Goal: Task Accomplishment & Management: Manage account settings

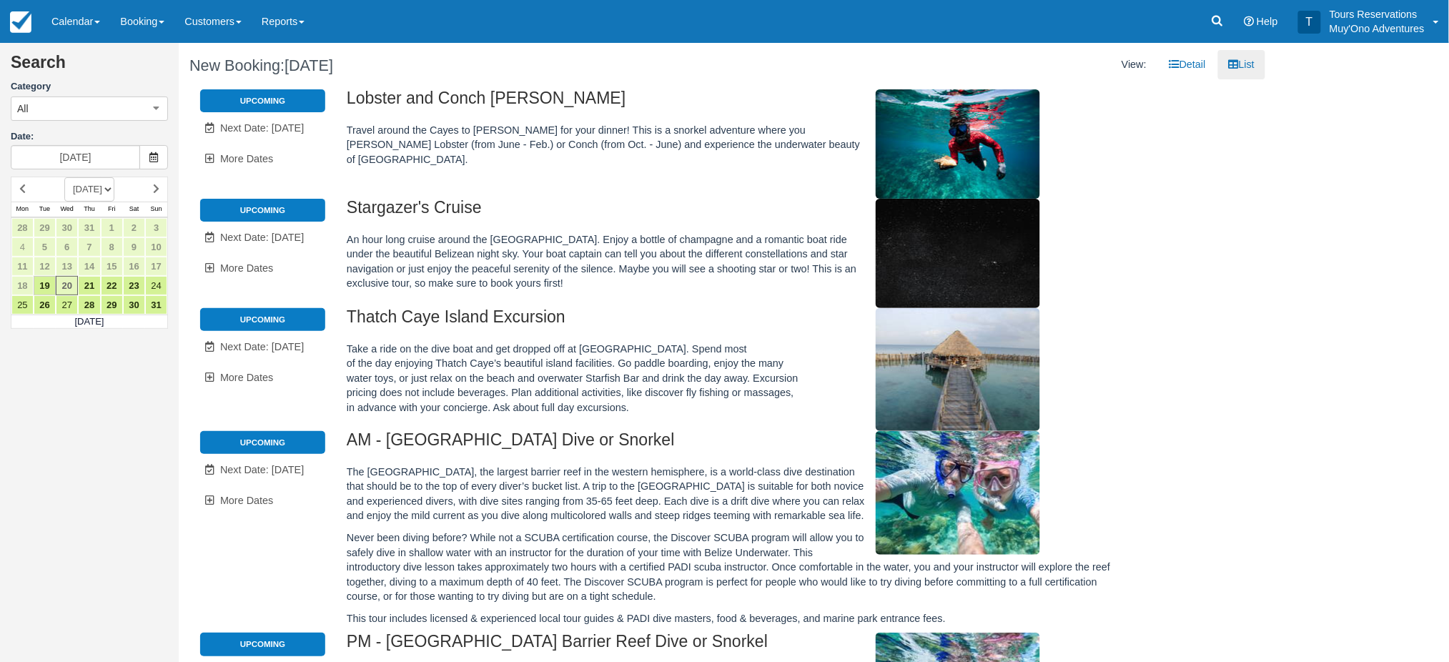
click at [303, 325] on li "Upcoming" at bounding box center [262, 319] width 125 height 23
click at [289, 347] on span "Next Date: [DATE]" at bounding box center [262, 346] width 84 height 11
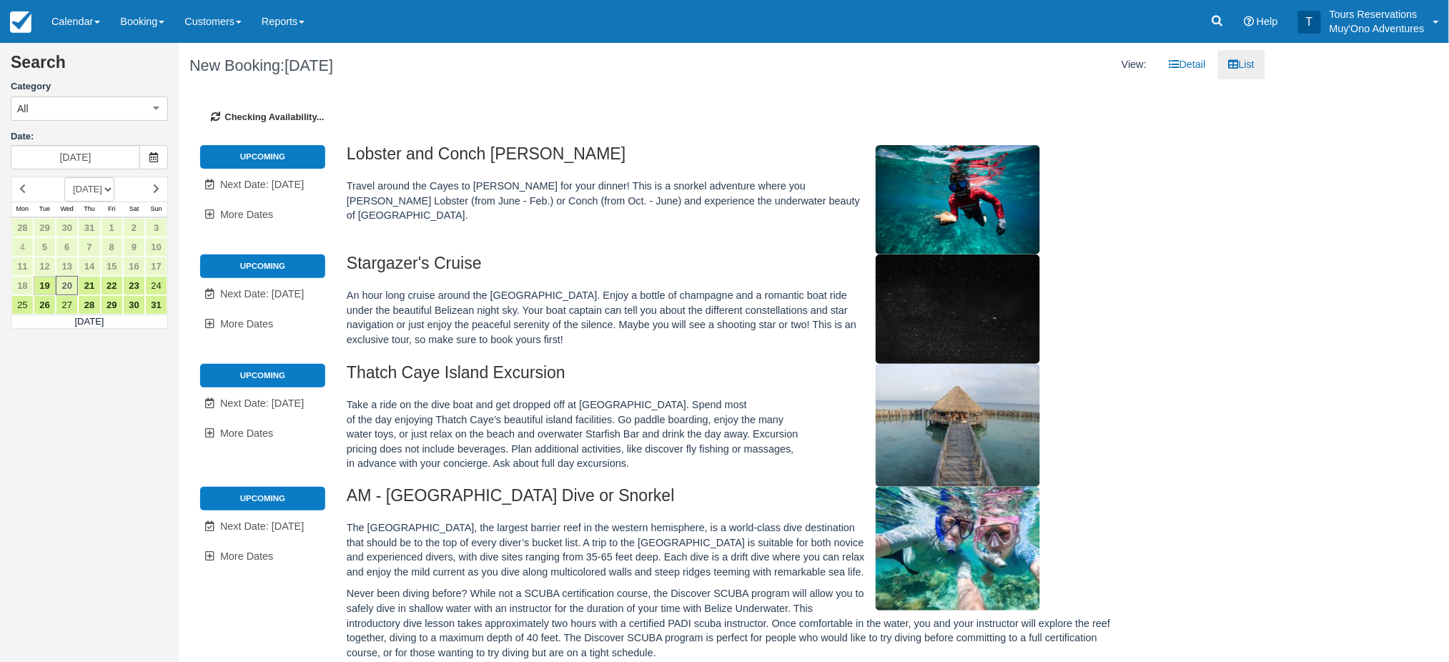
type input "08/24/25"
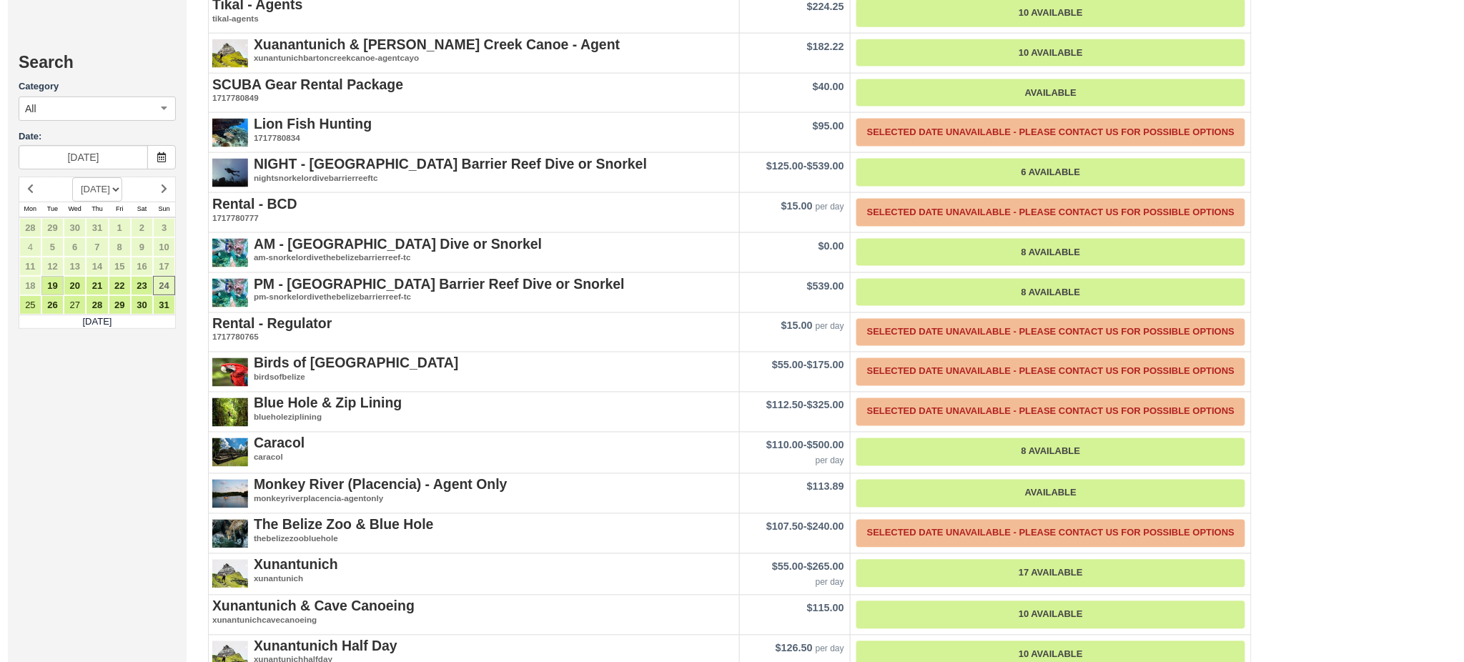
scroll to position [2191, 0]
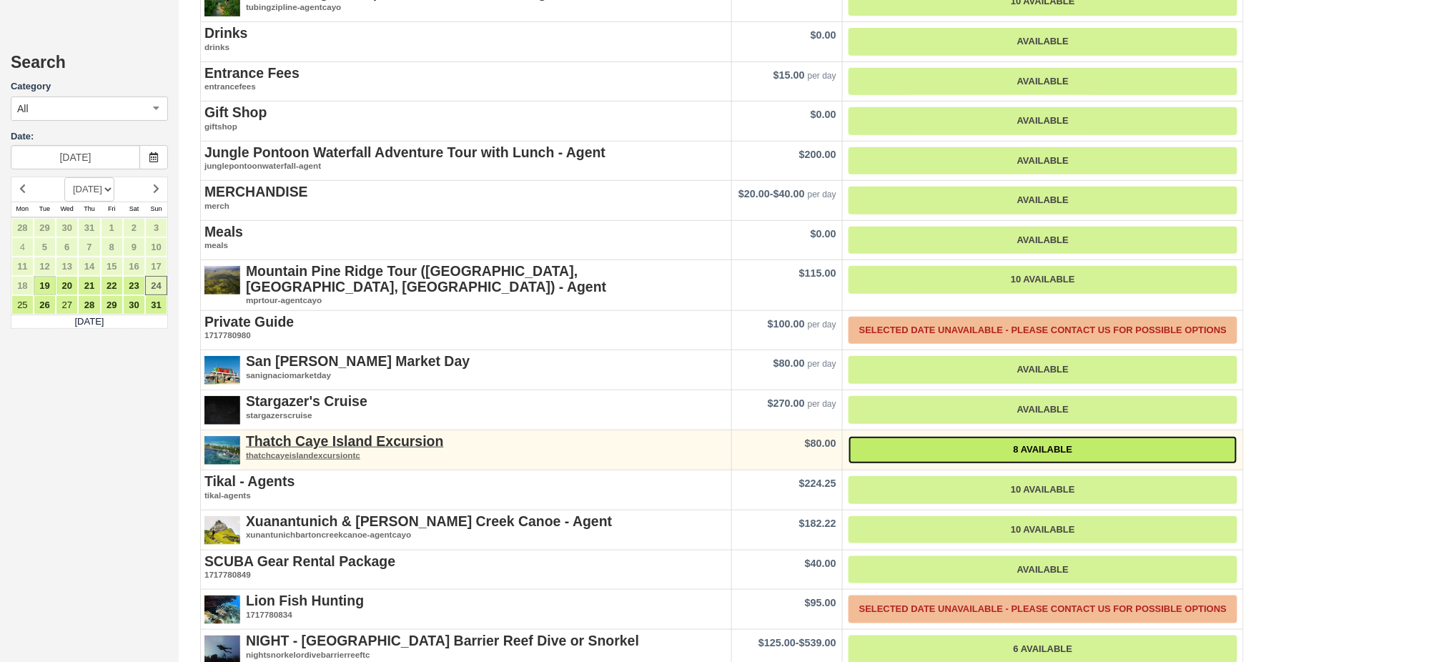
click at [1038, 436] on link "8 Available" at bounding box center [1042, 450] width 389 height 28
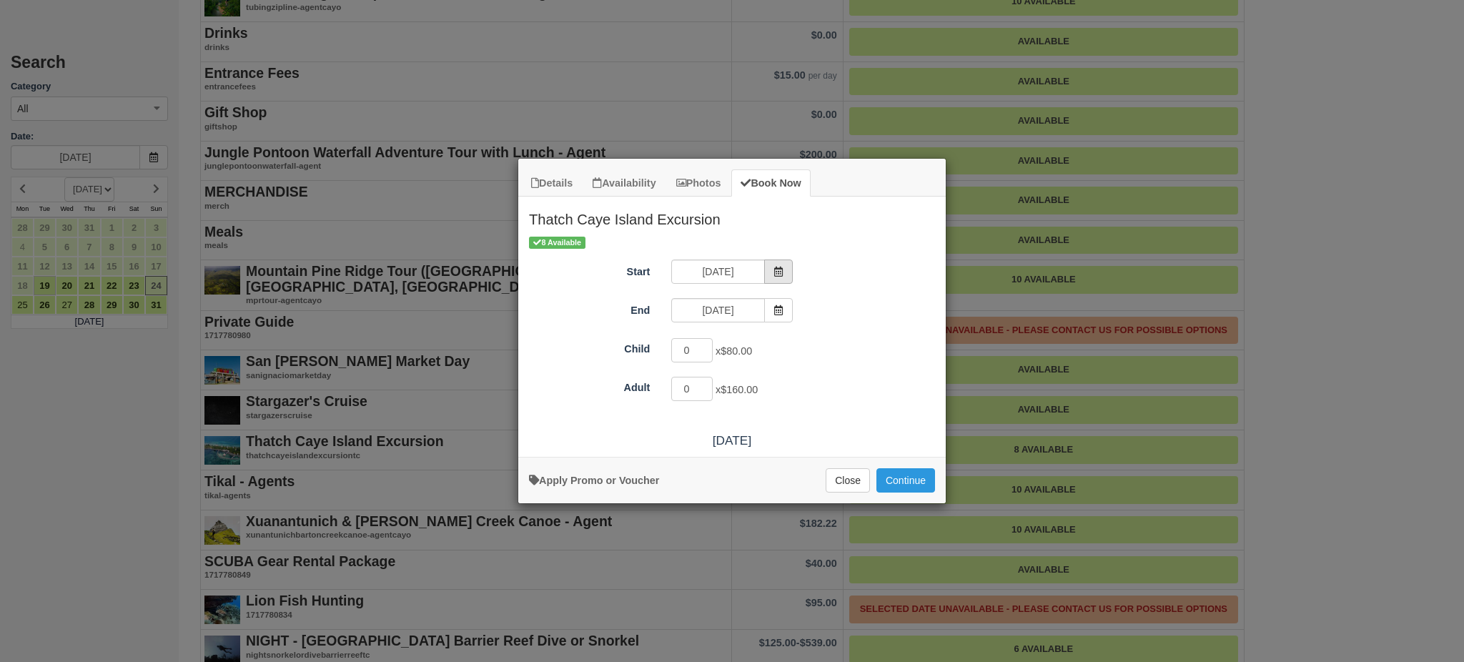
click at [783, 270] on icon "Item Modal" at bounding box center [778, 272] width 10 height 10
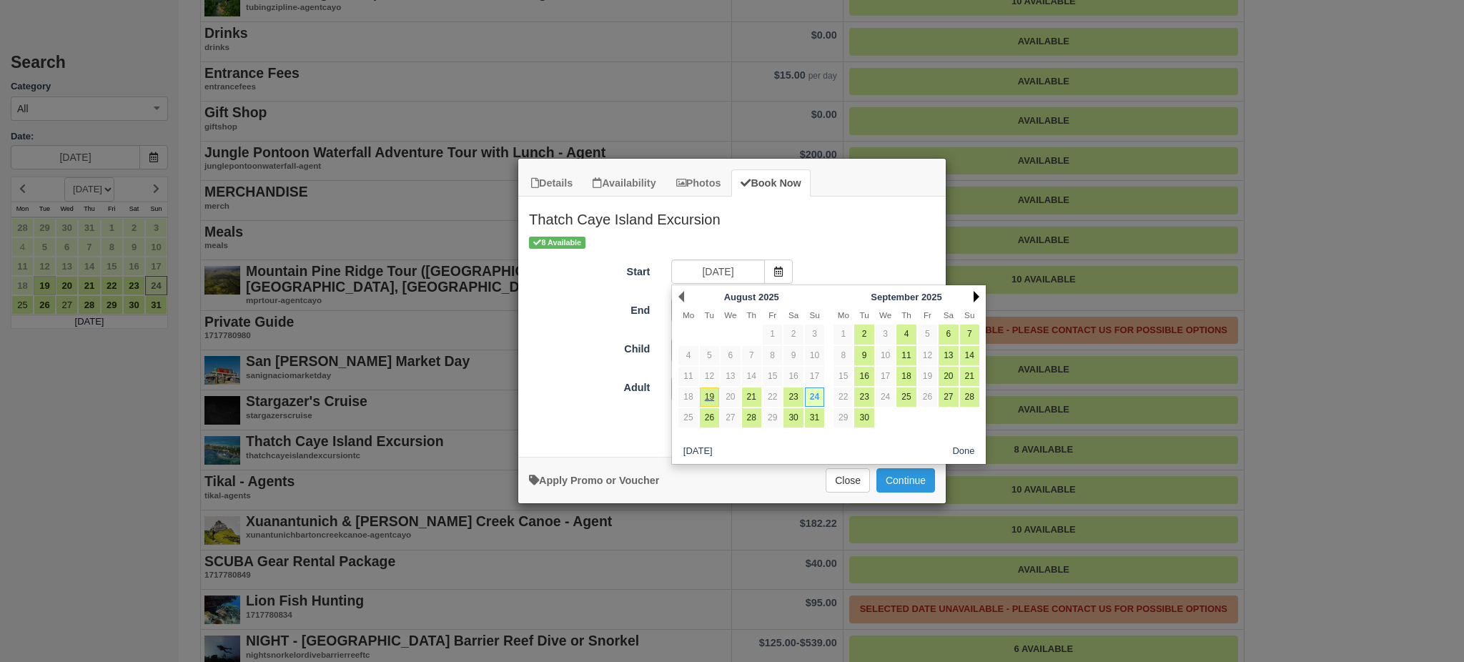
click at [976, 296] on link "Next" at bounding box center [976, 296] width 6 height 11
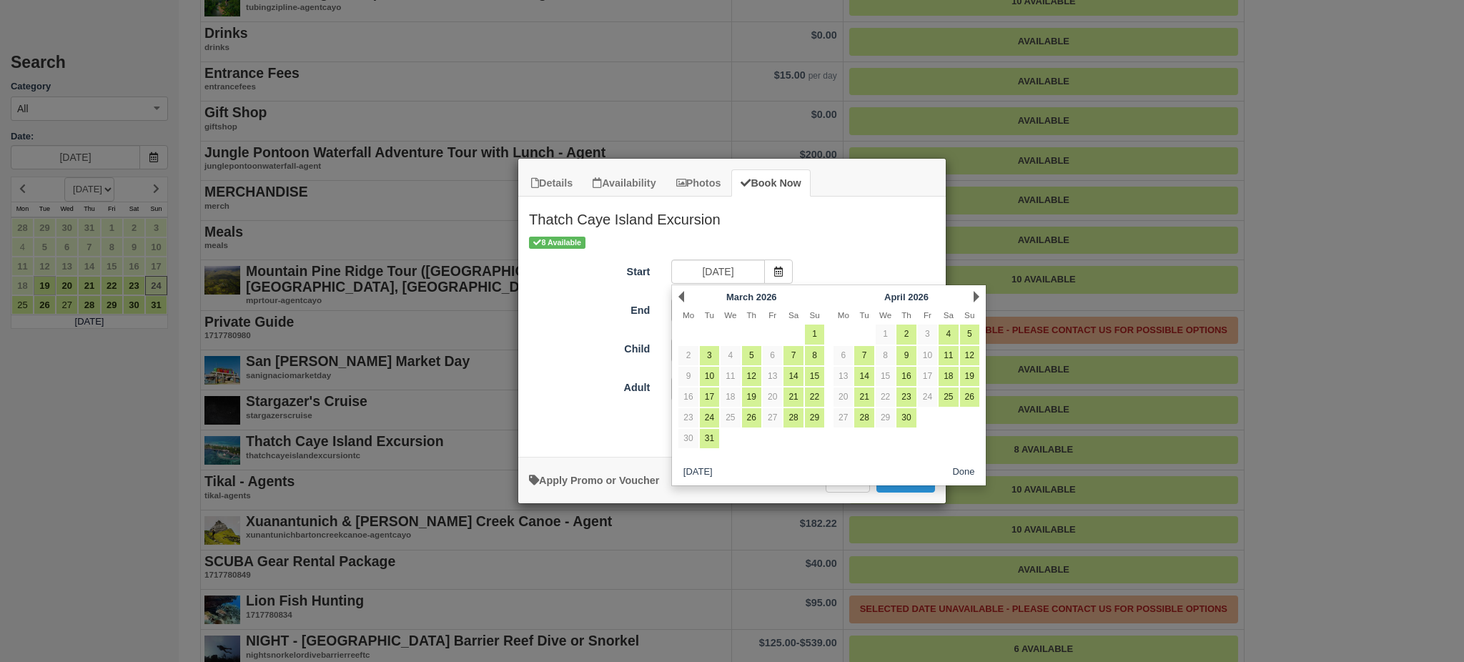
click at [976, 295] on link "Next" at bounding box center [976, 296] width 6 height 11
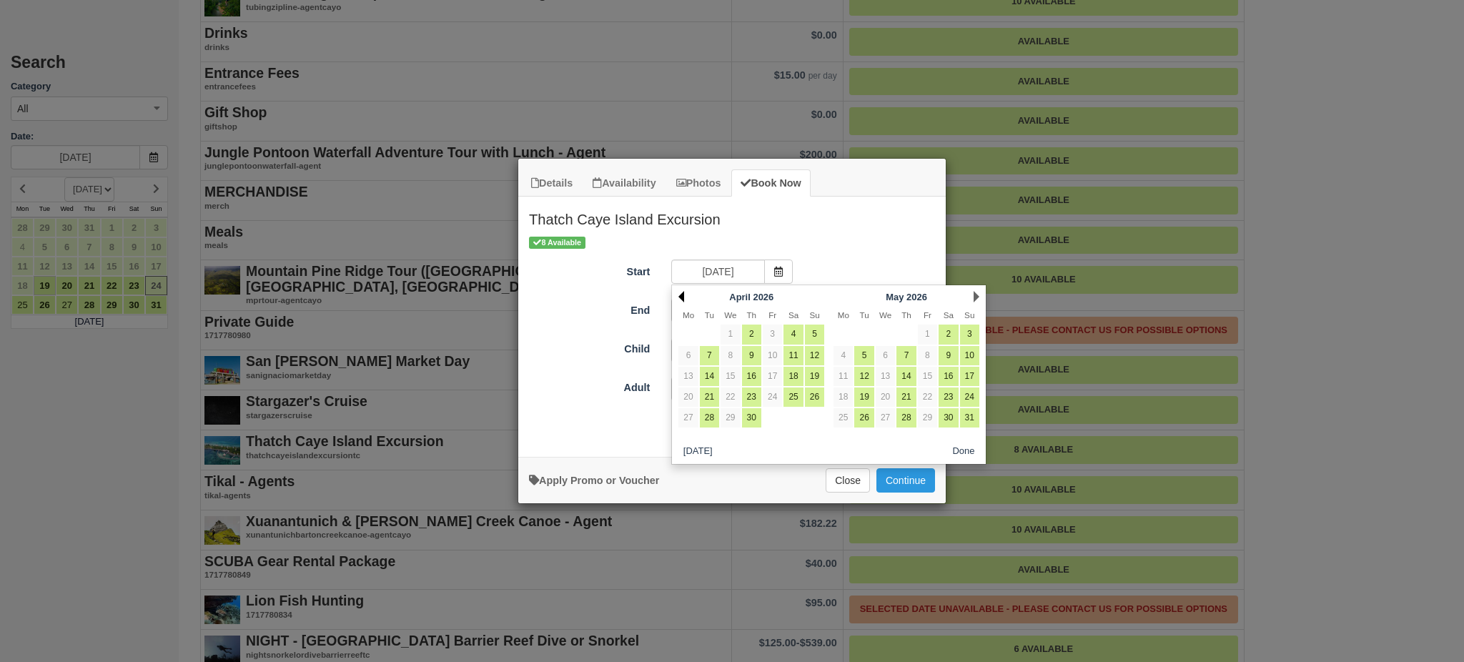
click at [681, 297] on link "Prev" at bounding box center [681, 296] width 6 height 11
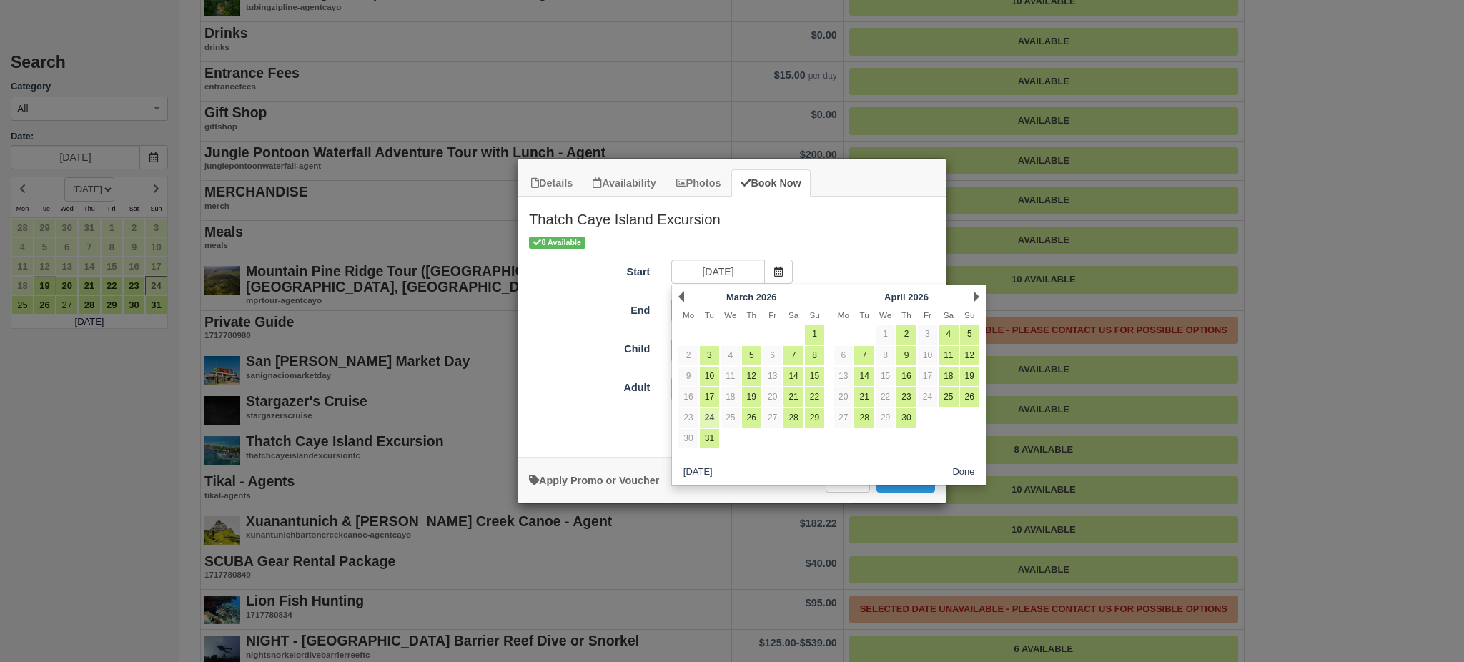
click at [709, 422] on link "24" at bounding box center [709, 417] width 19 height 19
type input "03/24/26"
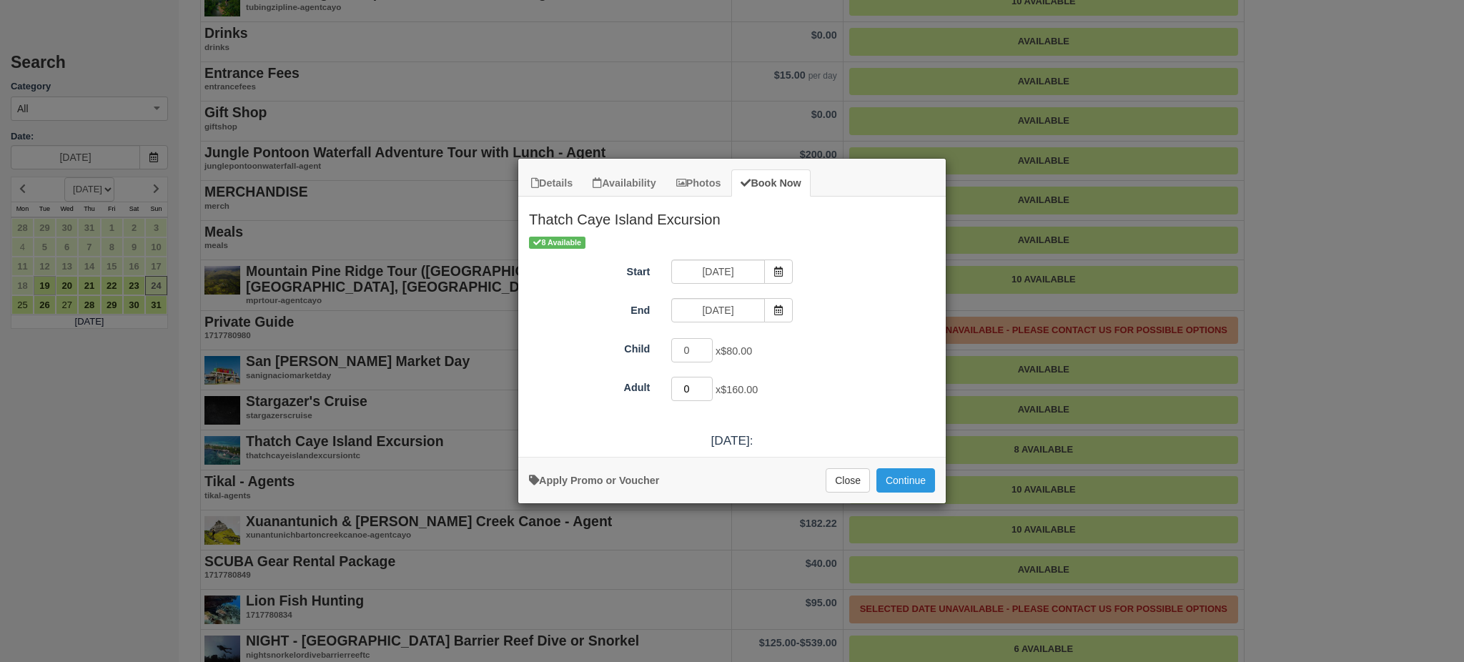
click at [690, 384] on input "0" at bounding box center [691, 389] width 41 height 24
drag, startPoint x: 695, startPoint y: 385, endPoint x: 677, endPoint y: 386, distance: 17.9
click at [677, 386] on input "4" at bounding box center [691, 389] width 41 height 24
type input "4"
click at [903, 484] on button "Continue" at bounding box center [905, 480] width 59 height 24
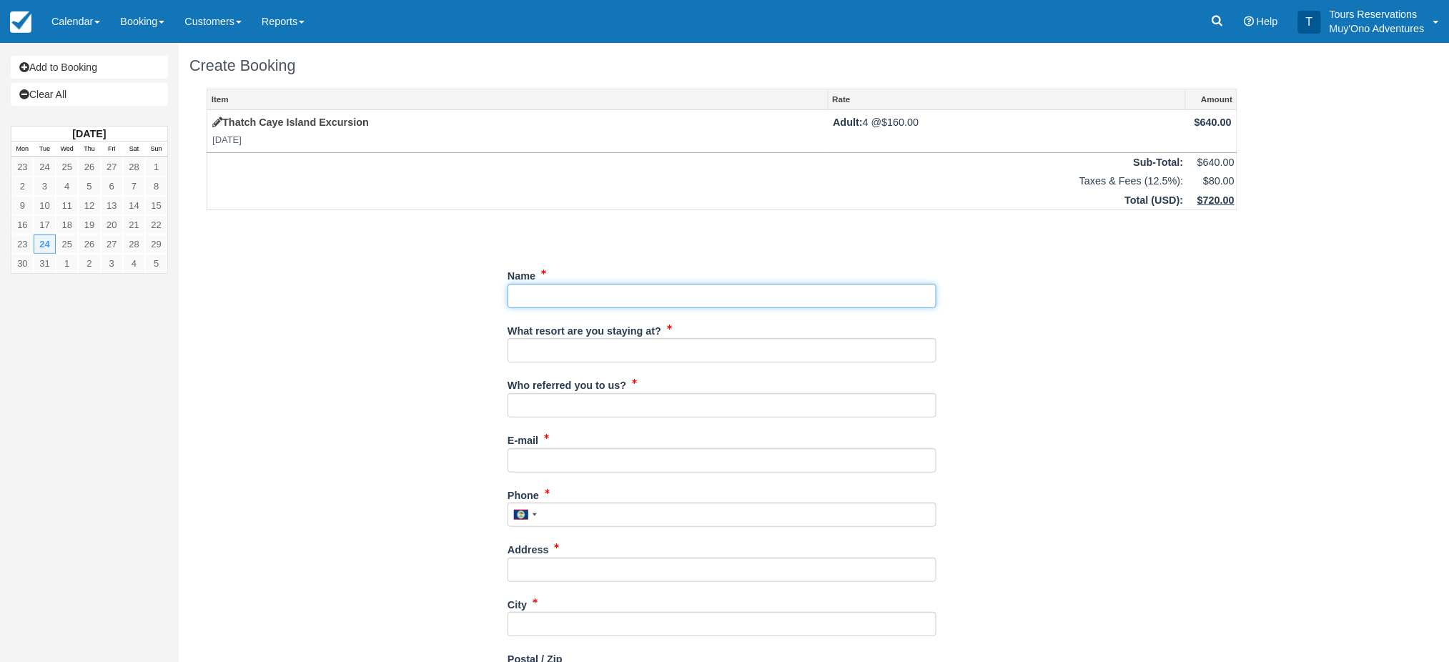
click at [602, 290] on input "Name" at bounding box center [721, 296] width 429 height 24
paste input "CURT GWILLIAMS"
type input "CURT GWILLIAMS"
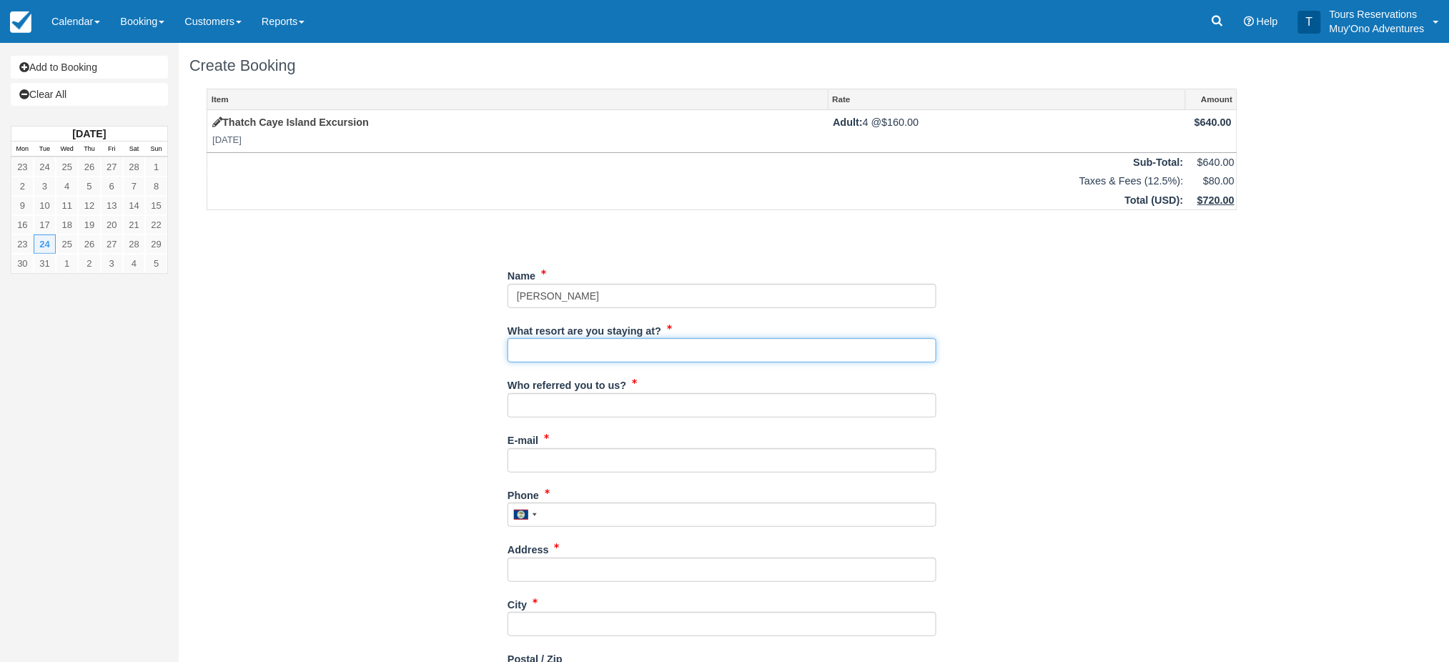
click at [557, 348] on input "What resort are you staying at?" at bounding box center [721, 350] width 429 height 24
type input "HBR"
click at [598, 412] on input "Who referred you to us?" at bounding box center [721, 405] width 429 height 24
type input "michelle"
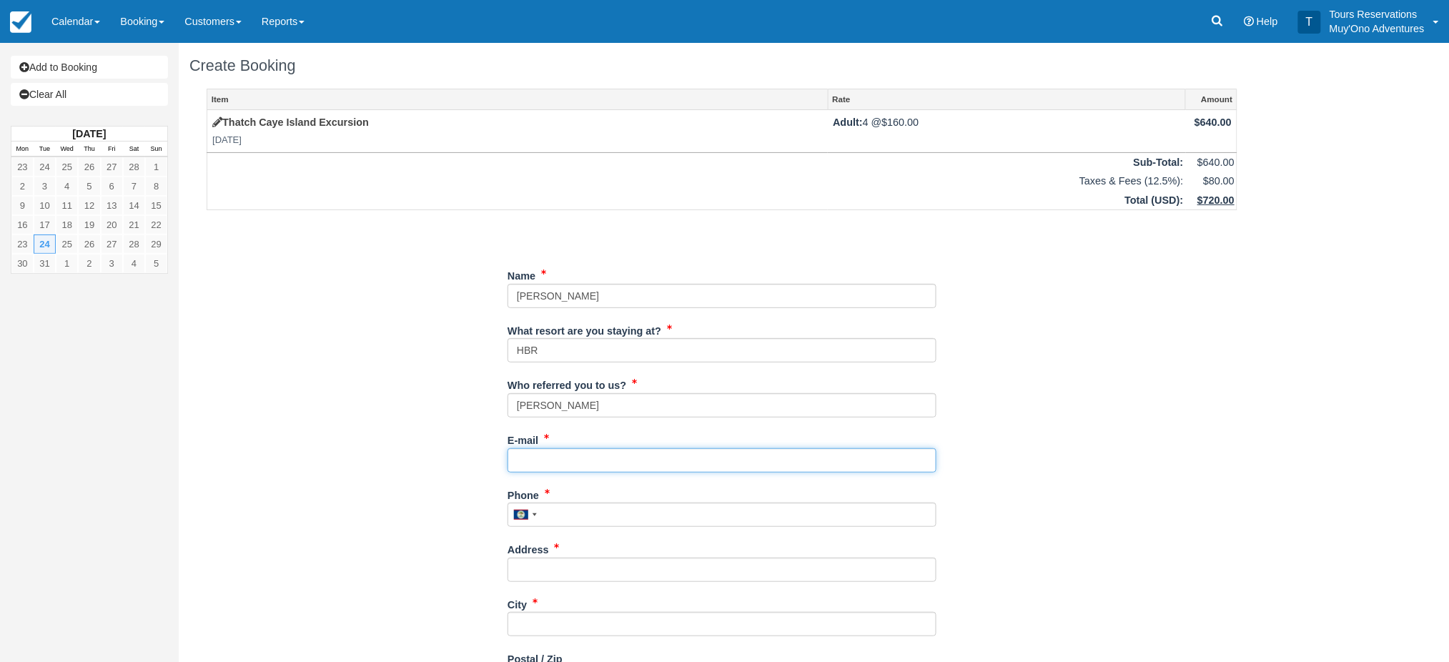
click at [600, 463] on input "E-mail" at bounding box center [721, 460] width 429 height 24
type input "[PERSON_NAME][EMAIL_ADDRESS][PERSON_NAME][DOMAIN_NAME]"
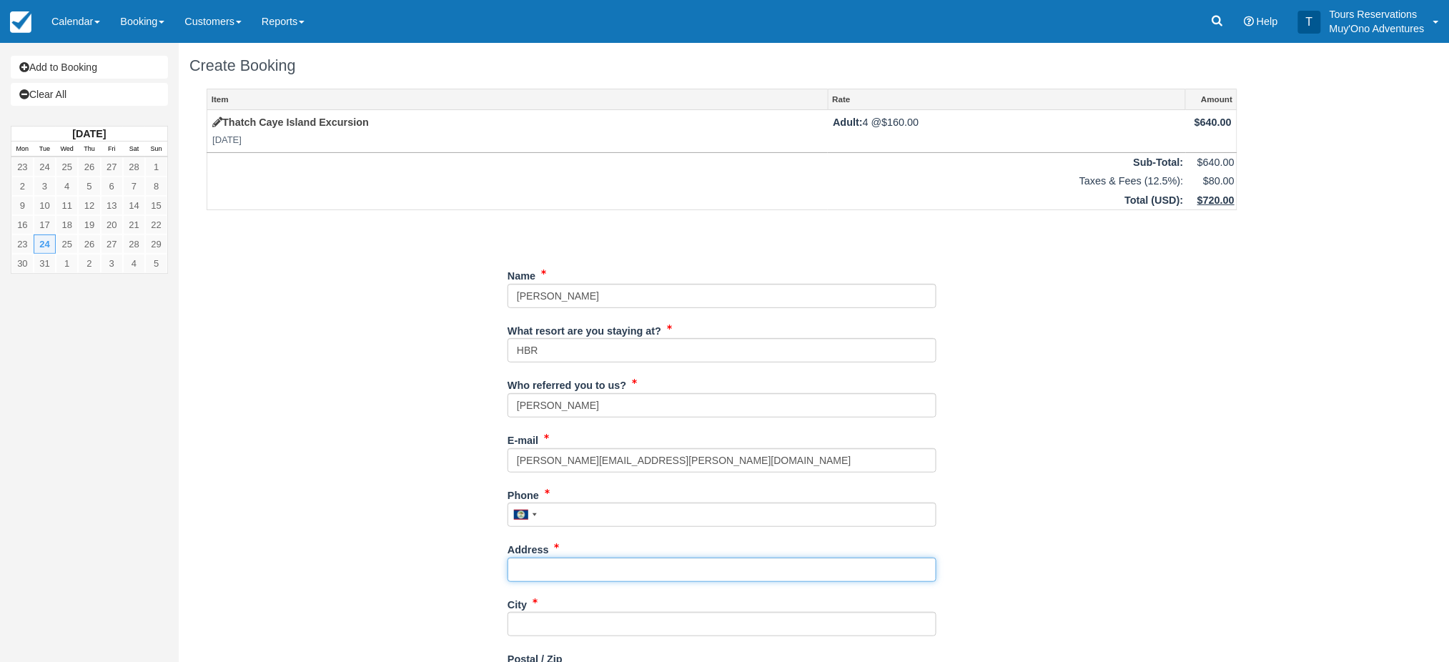
type input "[STREET_ADDRESS][PERSON_NAME]"
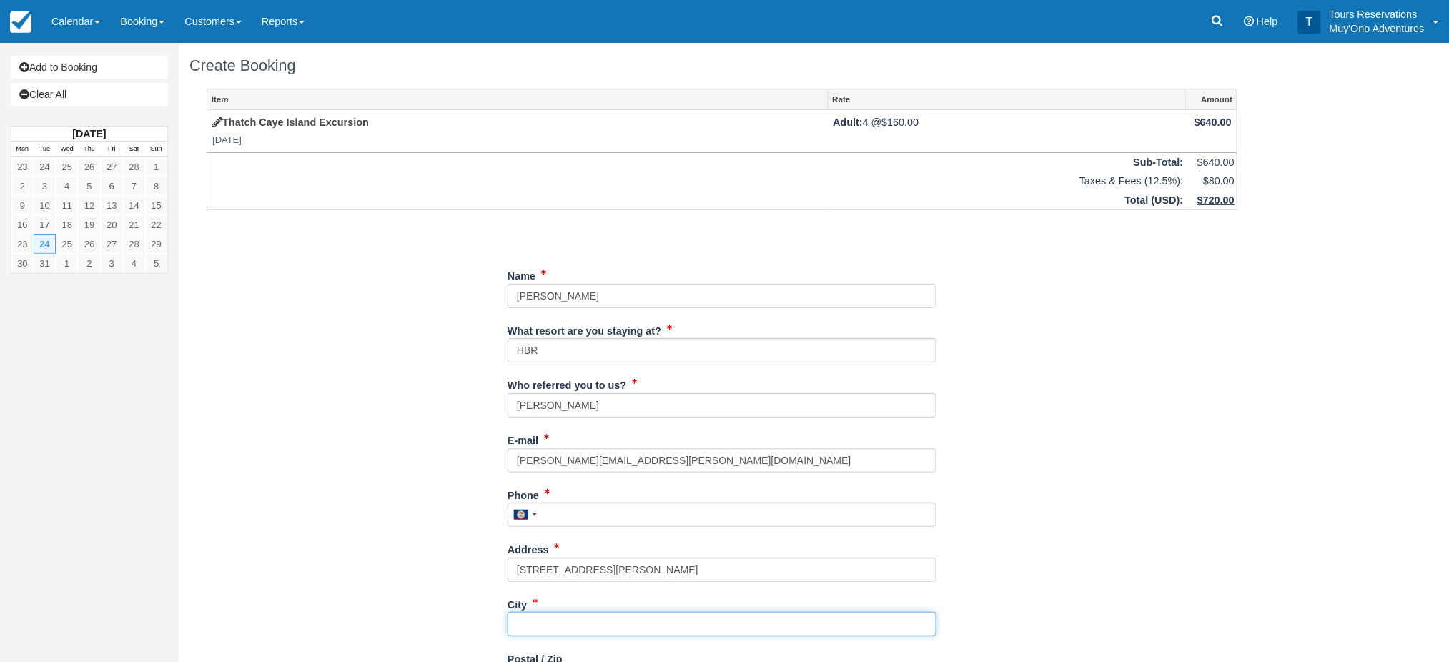
type input "Austin"
type input "78729"
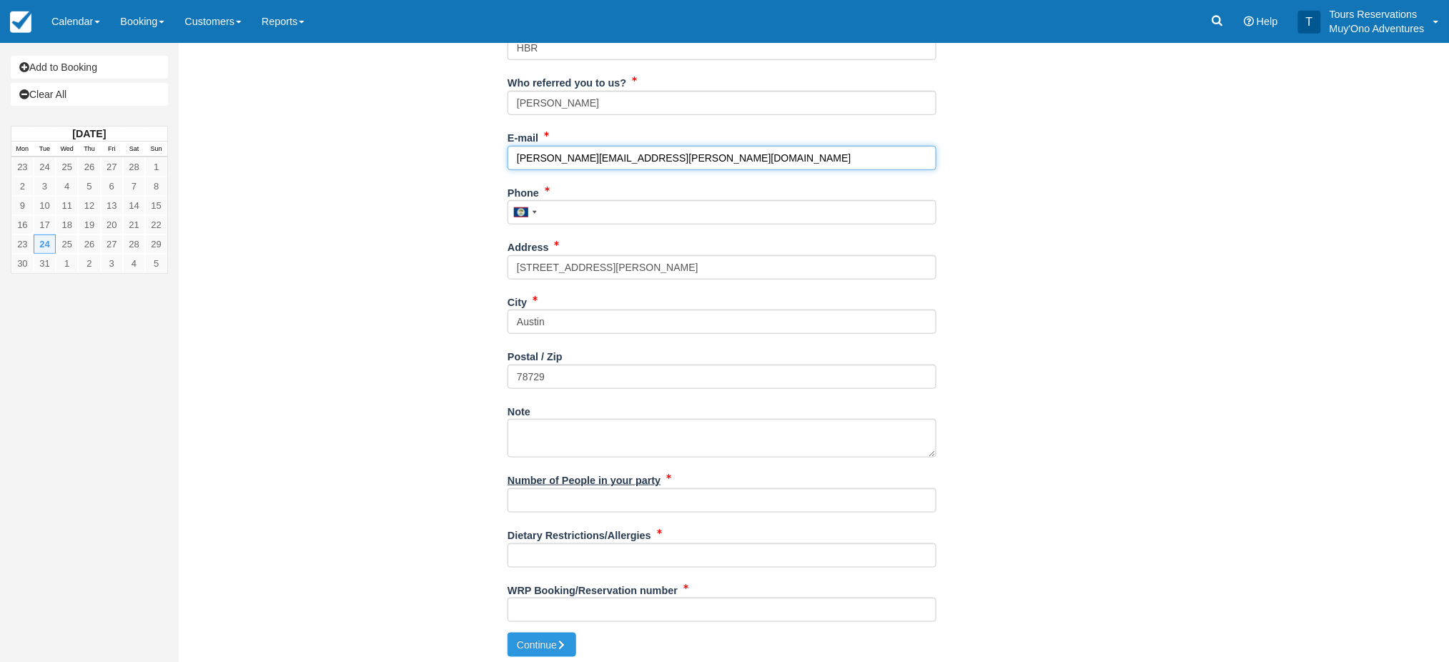
scroll to position [307, 0]
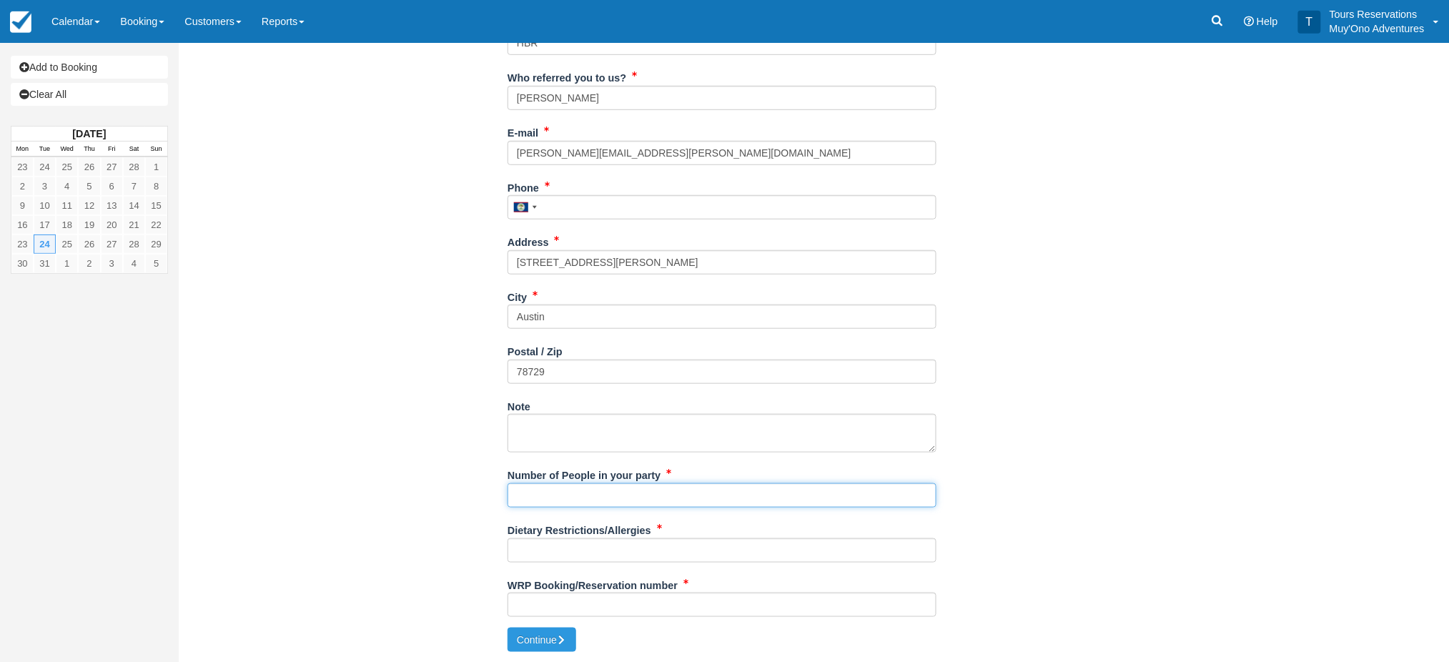
click at [553, 495] on input "Number of People in your party" at bounding box center [721, 495] width 429 height 24
type input "4"
click at [542, 535] on label "Dietary Restrictions/Allergies" at bounding box center [579, 528] width 144 height 20
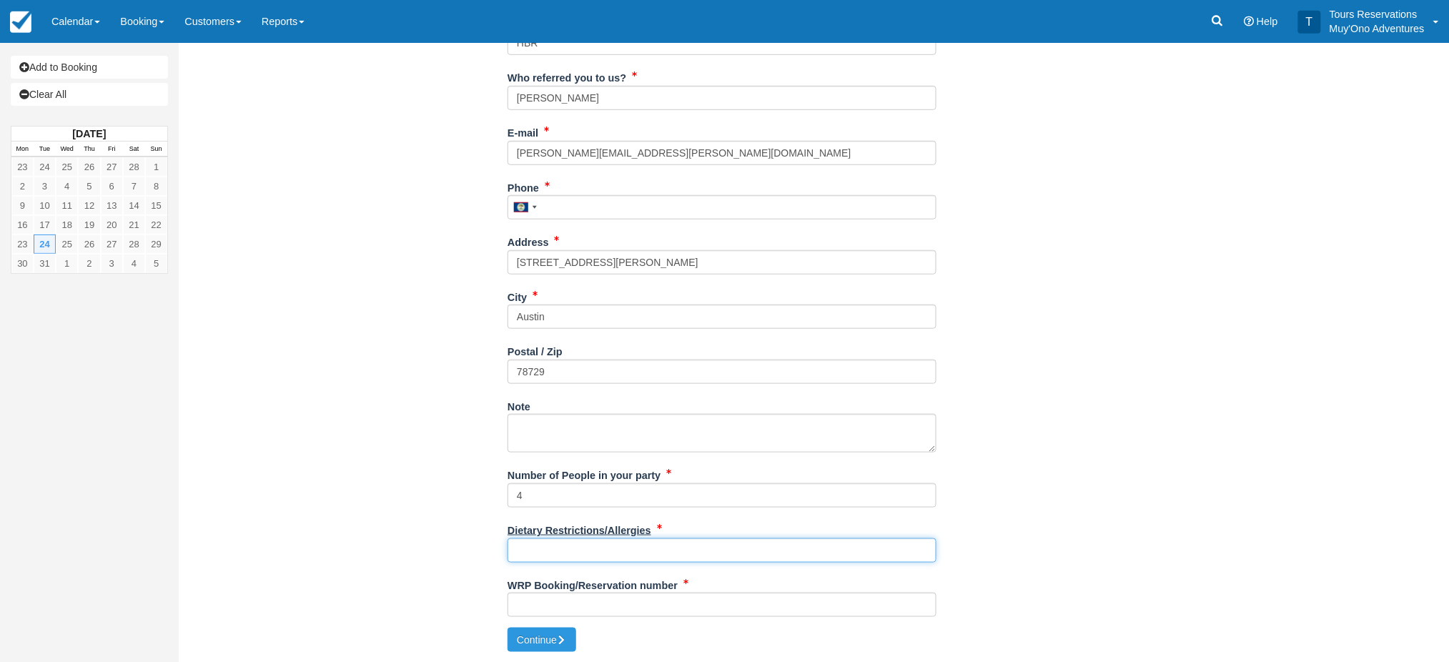
click at [542, 538] on input "Dietary Restrictions/Allergies" at bounding box center [721, 550] width 429 height 24
click at [551, 548] on input "Dietary Restrictions/Allergies" at bounding box center [721, 550] width 429 height 24
type input "tbd"
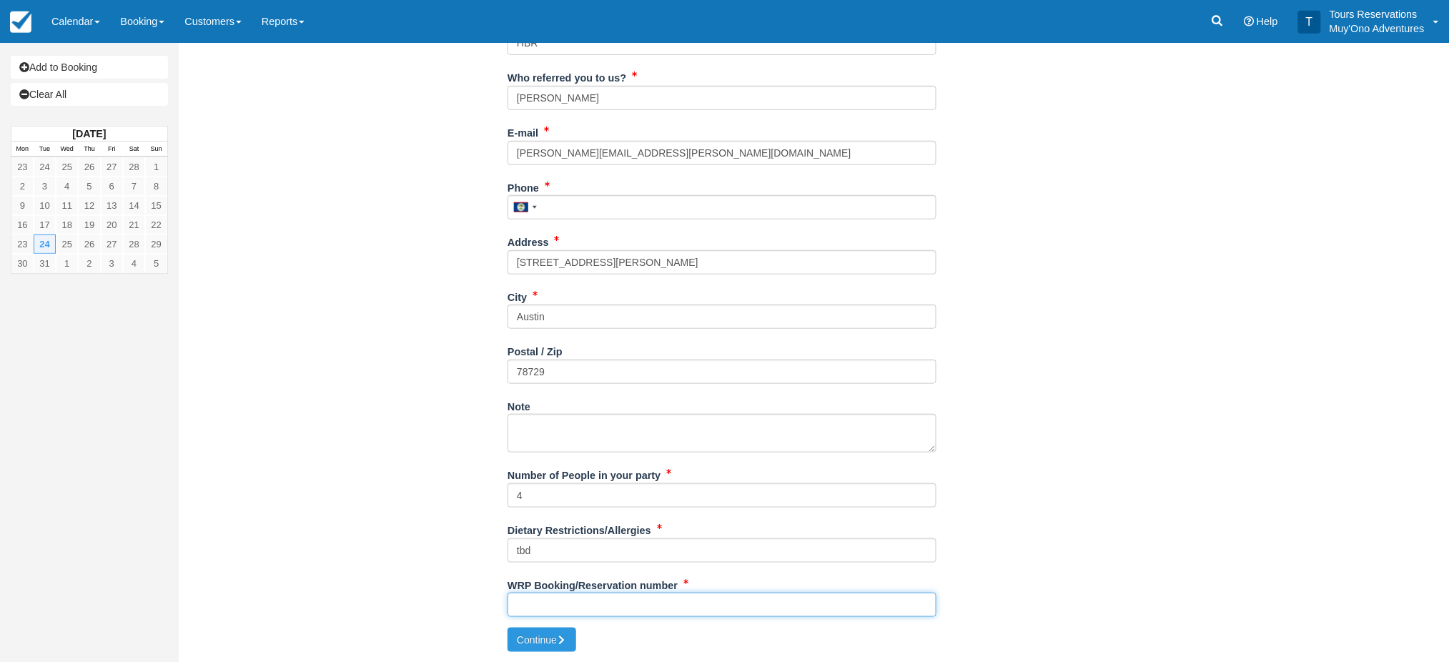
click at [577, 610] on input "WRP Booking/Reservation number" at bounding box center [721, 605] width 429 height 24
paste input "48377236"
type input "48377236"
click at [544, 633] on button "Continue" at bounding box center [541, 640] width 69 height 24
click at [572, 206] on input "Phone" at bounding box center [721, 207] width 429 height 24
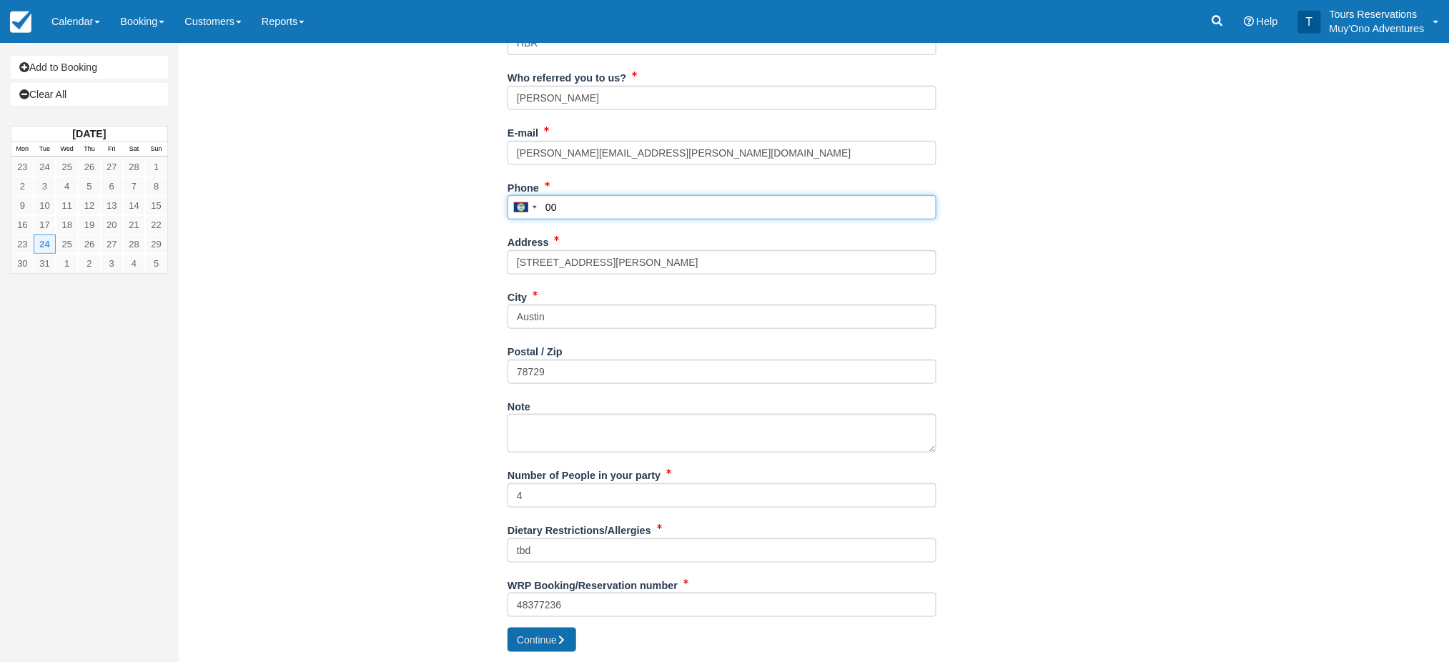
type input "00"
click at [540, 638] on button "Continue" at bounding box center [541, 640] width 69 height 24
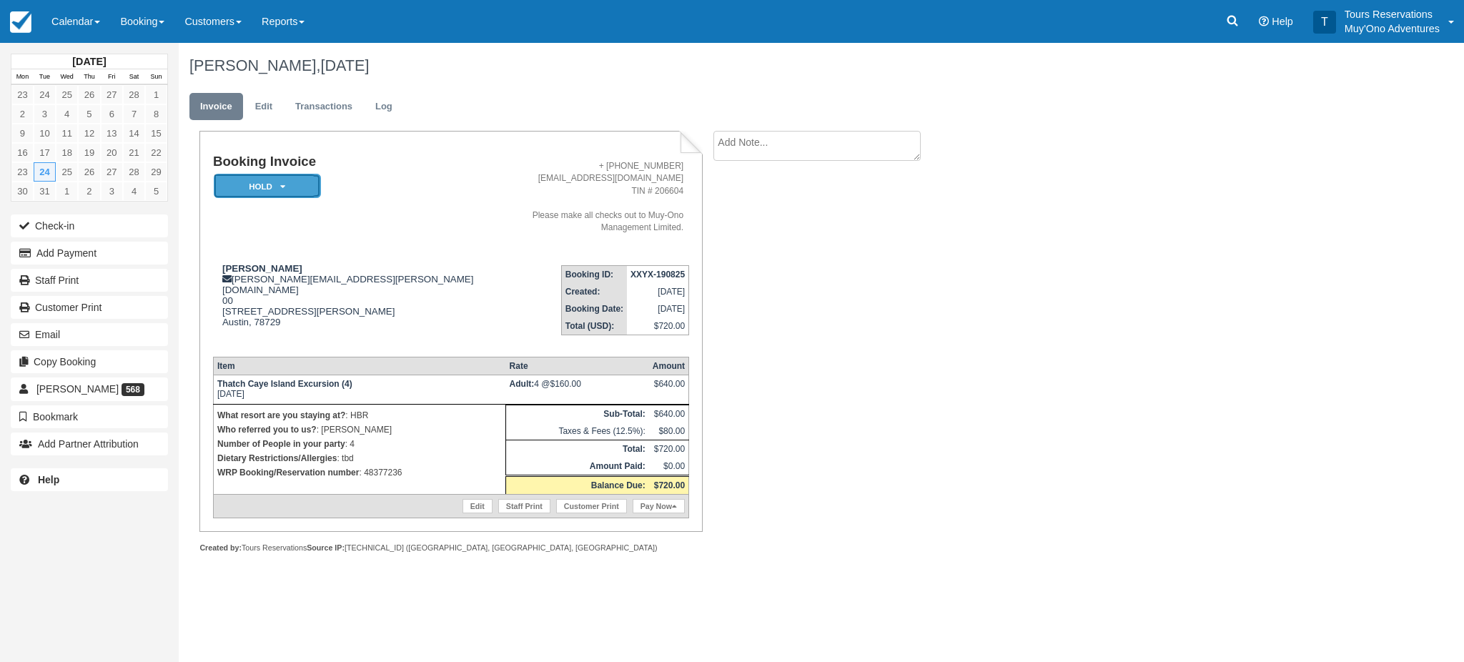
click at [287, 178] on em "HOLD" at bounding box center [267, 186] width 107 height 25
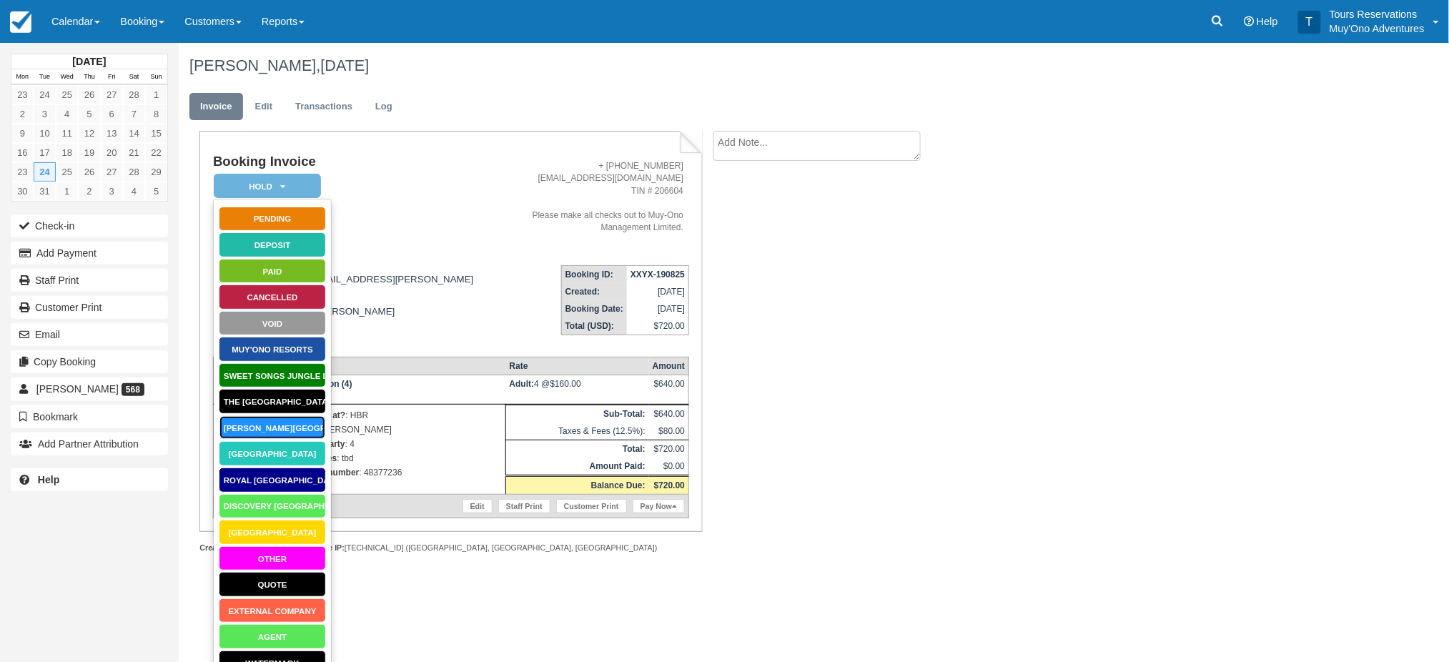
click at [276, 425] on link "Hopkins Bay Resort" at bounding box center [272, 427] width 107 height 25
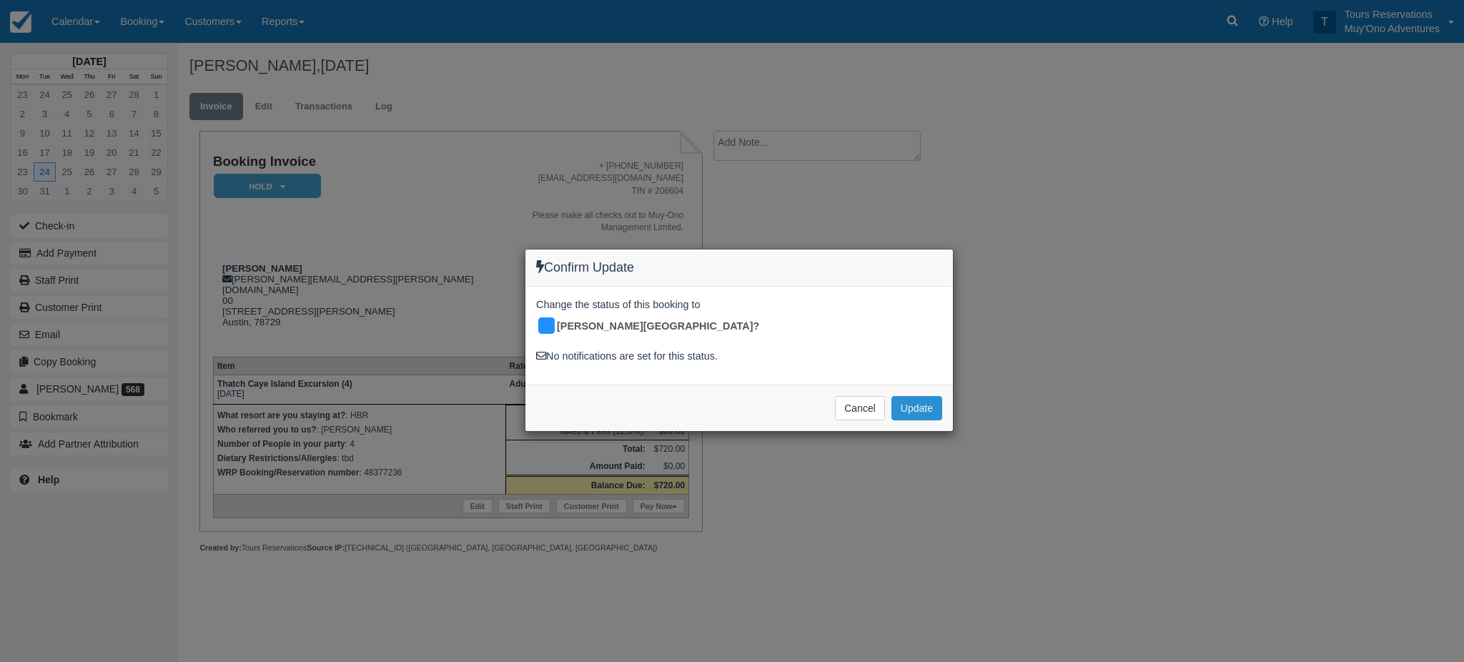
click at [908, 396] on button "Update" at bounding box center [916, 408] width 51 height 24
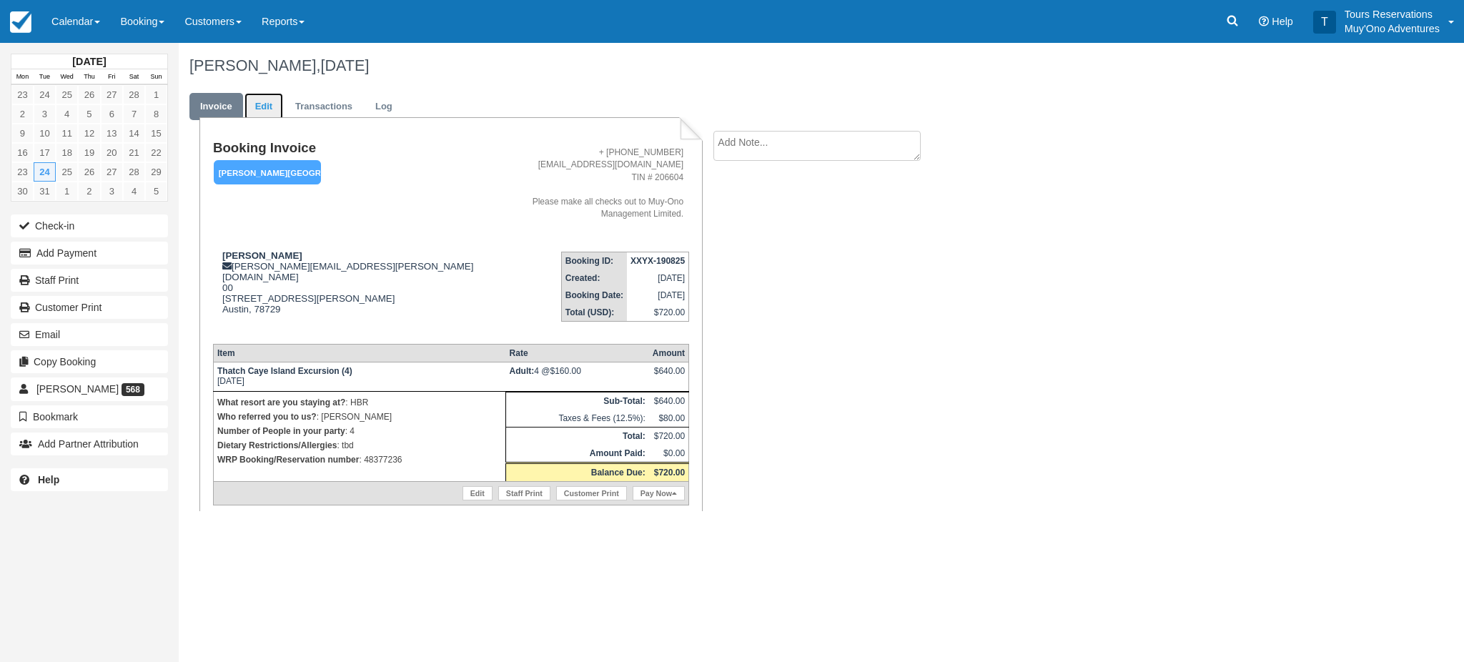
click at [265, 107] on link "Edit" at bounding box center [263, 107] width 39 height 28
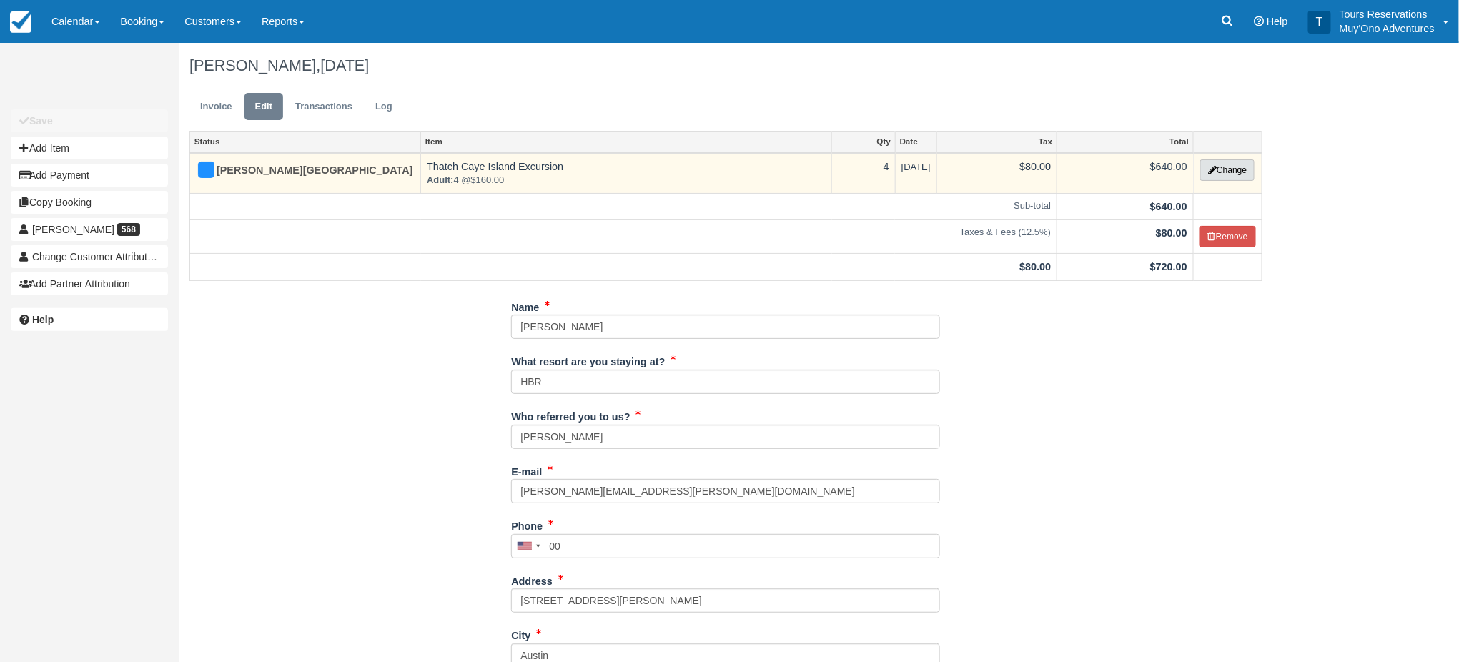
click at [1241, 171] on button "Change" at bounding box center [1227, 169] width 54 height 21
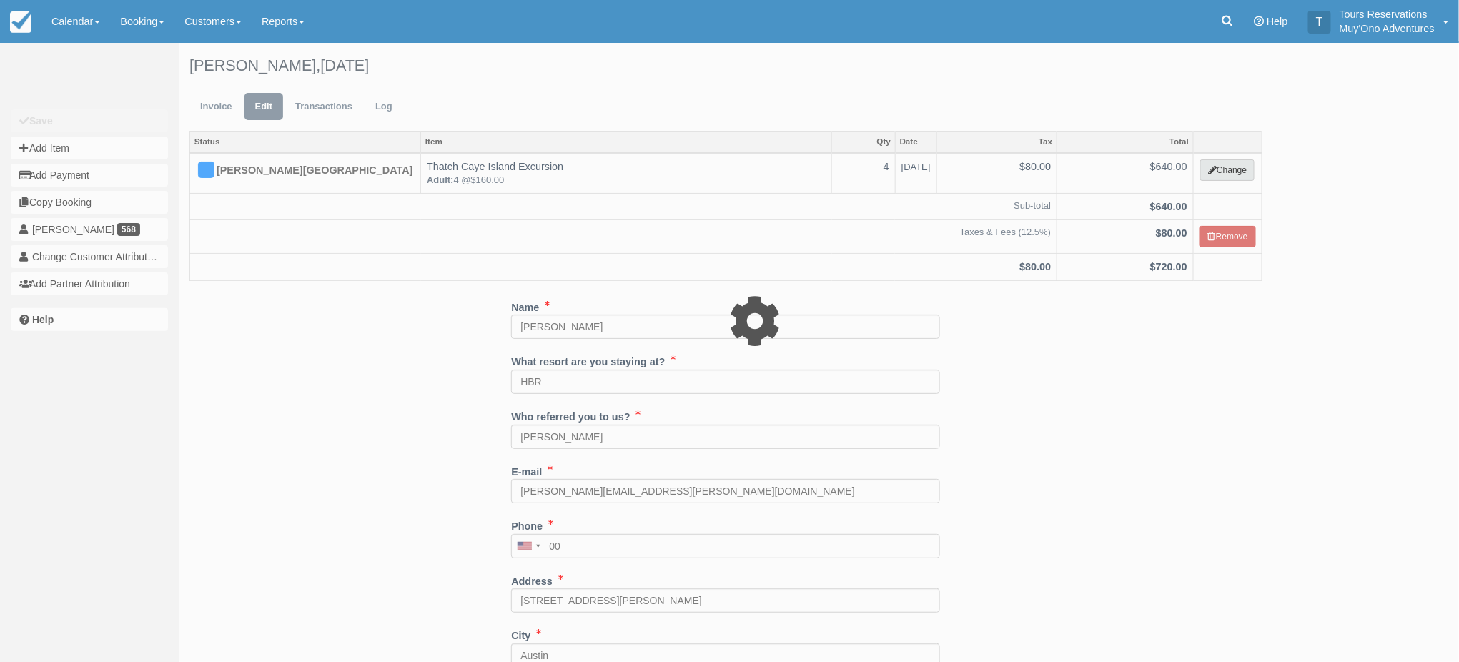
select select "64"
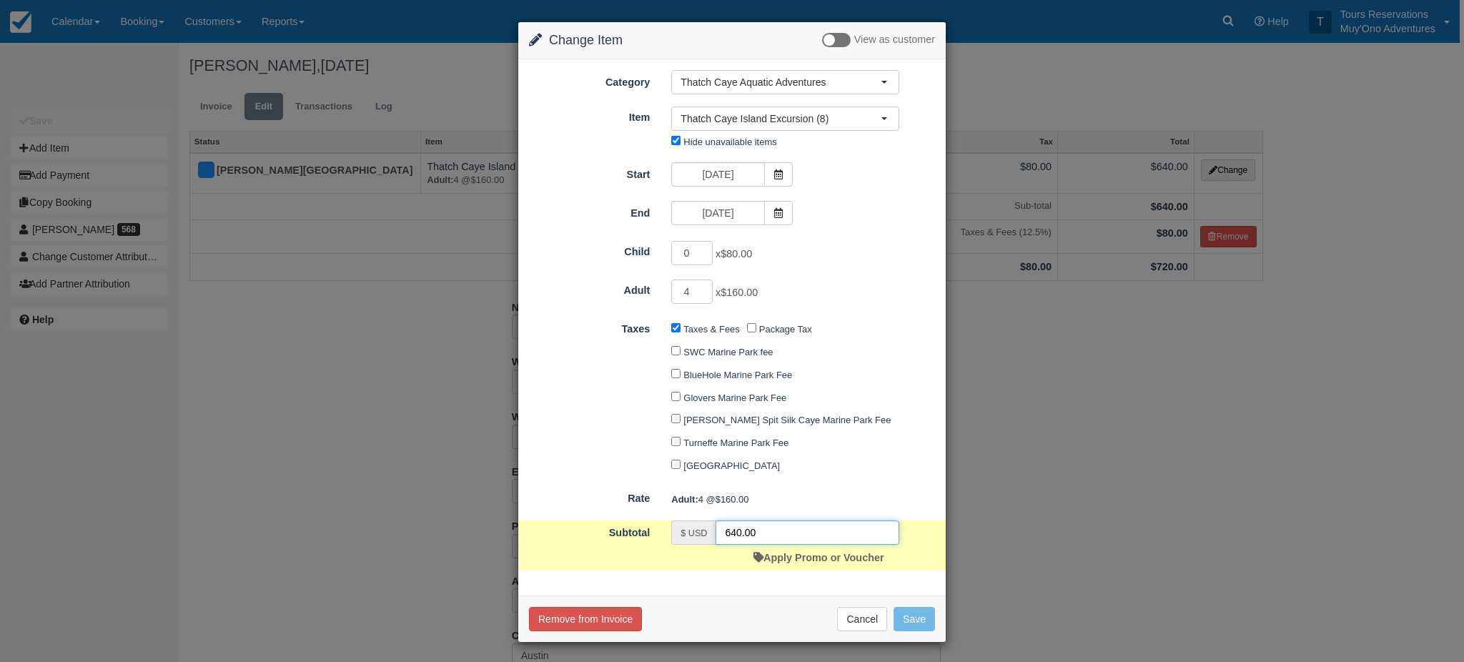
drag, startPoint x: 659, startPoint y: 520, endPoint x: 442, endPoint y: 489, distance: 219.4
click at [649, 518] on form "Category Thatch Caye Aquatic Adventures Agent Tours - San Pedro/Caye Caulker/Be…" at bounding box center [732, 320] width 406 height 501
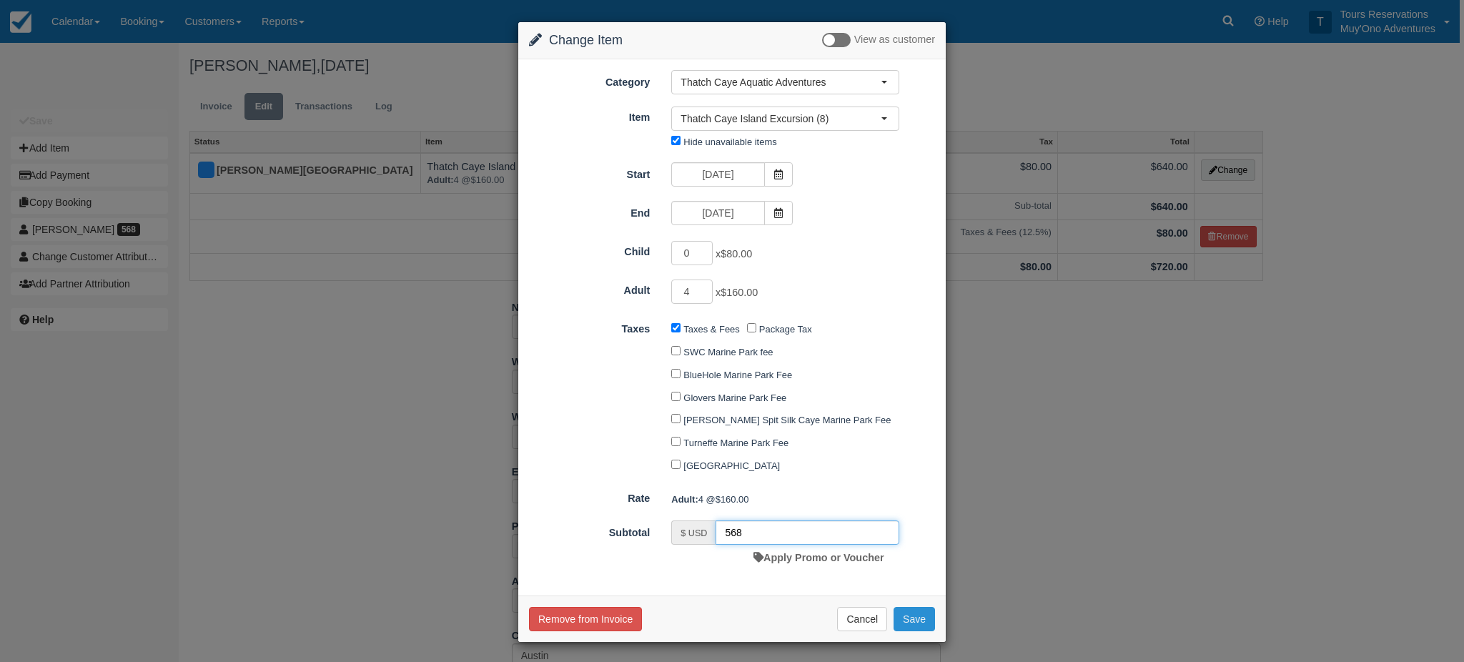
type input "568"
click at [923, 630] on button "Save" at bounding box center [913, 619] width 41 height 24
checkbox input "false"
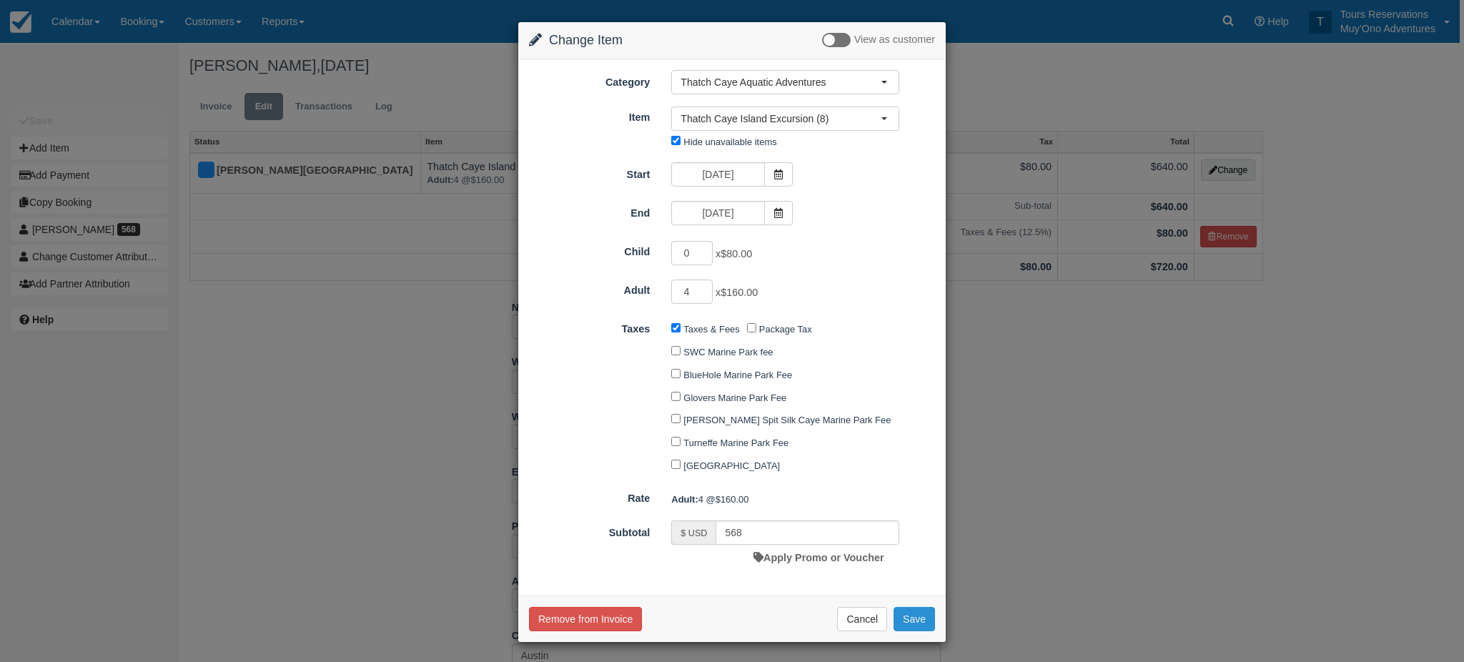
checkbox input "false"
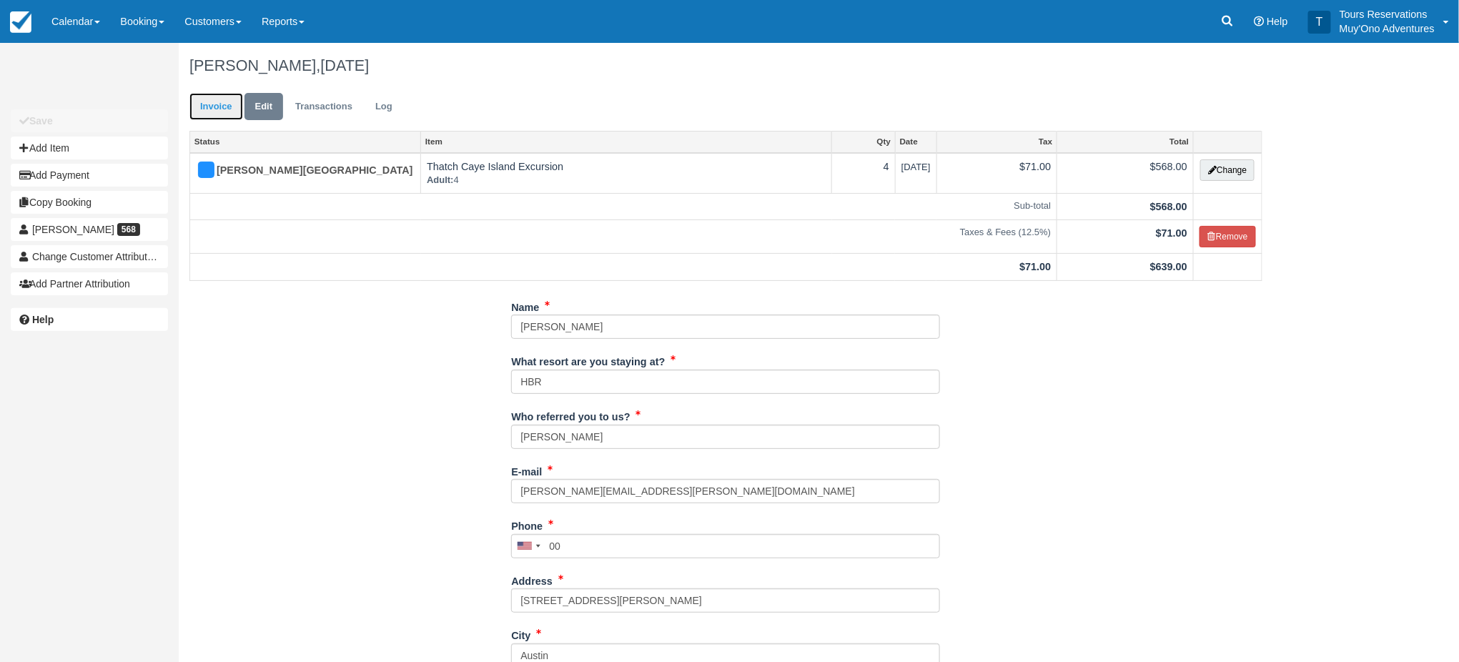
click at [204, 97] on link "Invoice" at bounding box center [216, 107] width 54 height 28
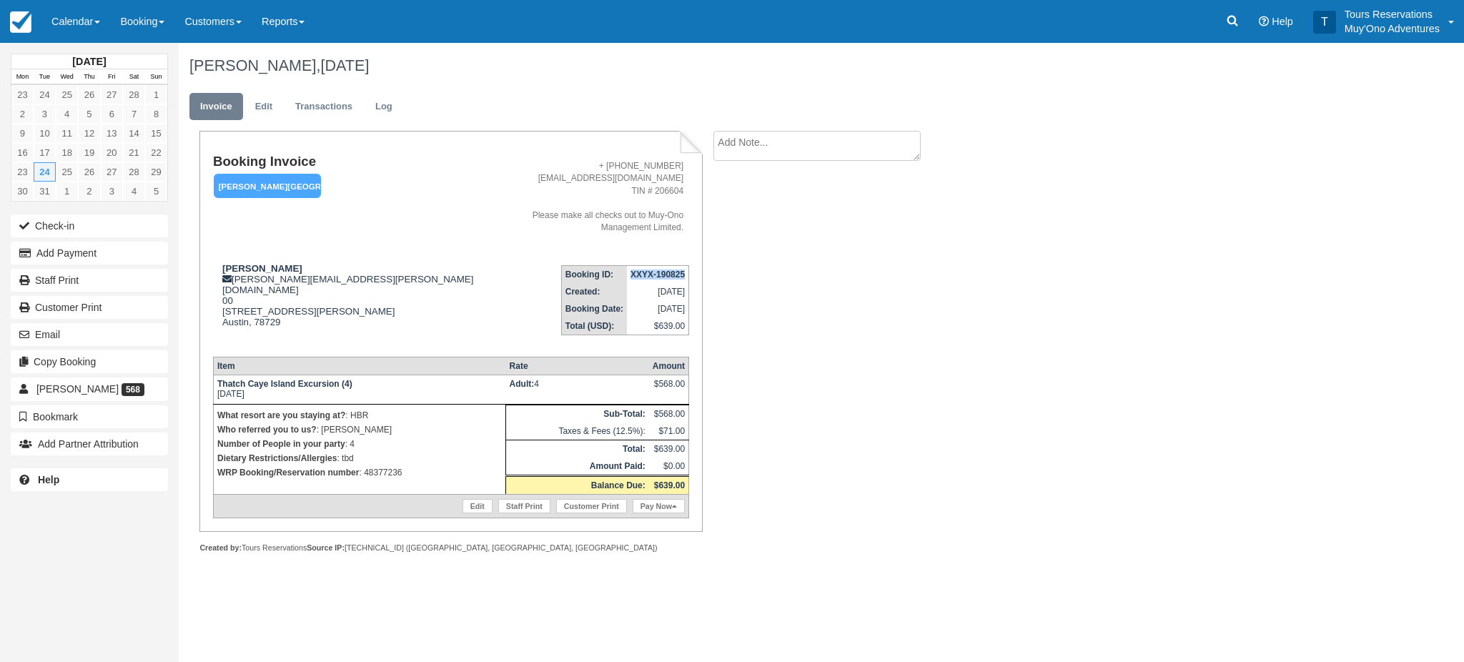
drag, startPoint x: 630, startPoint y: 260, endPoint x: 685, endPoint y: 264, distance: 55.2
click at [685, 266] on td "XXYX-190825" at bounding box center [658, 275] width 62 height 18
copy strong "XXYX-190825"
